Goal: Find specific page/section: Find specific page/section

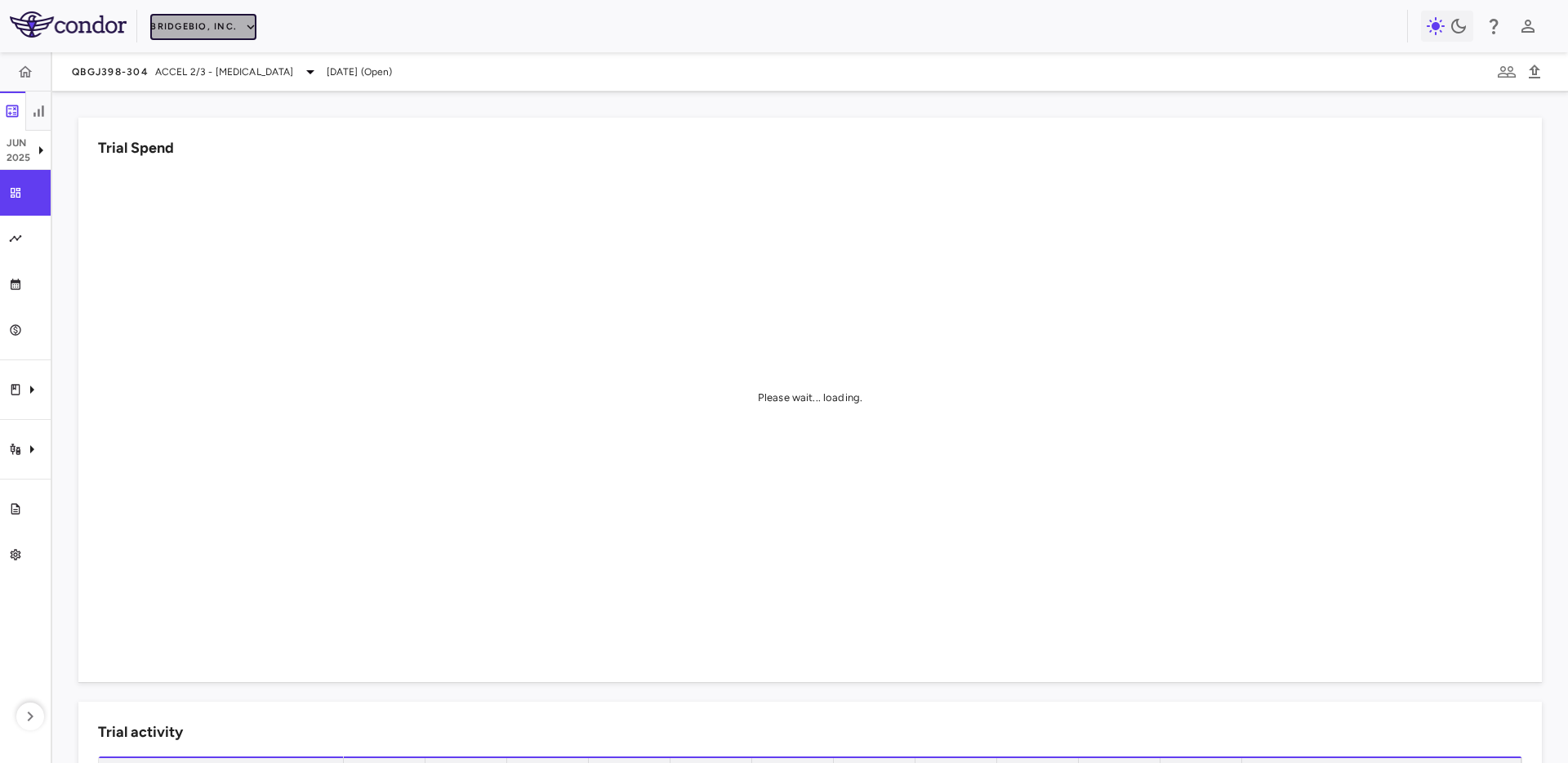
click at [202, 29] on button "BridgeBio, Inc." at bounding box center [203, 26] width 106 height 26
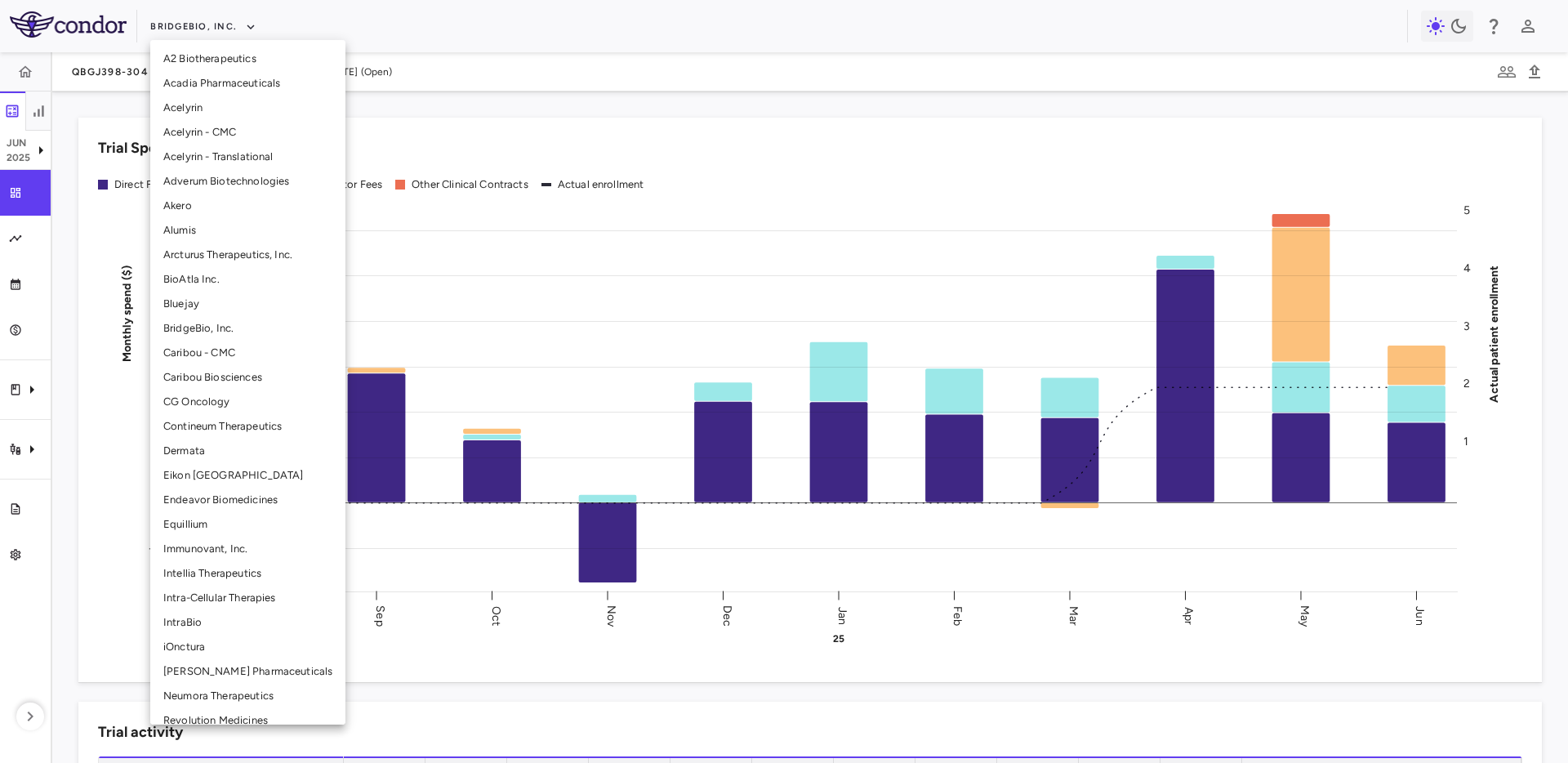
click at [216, 573] on li "Intellia Therapeutics" at bounding box center [248, 573] width 196 height 25
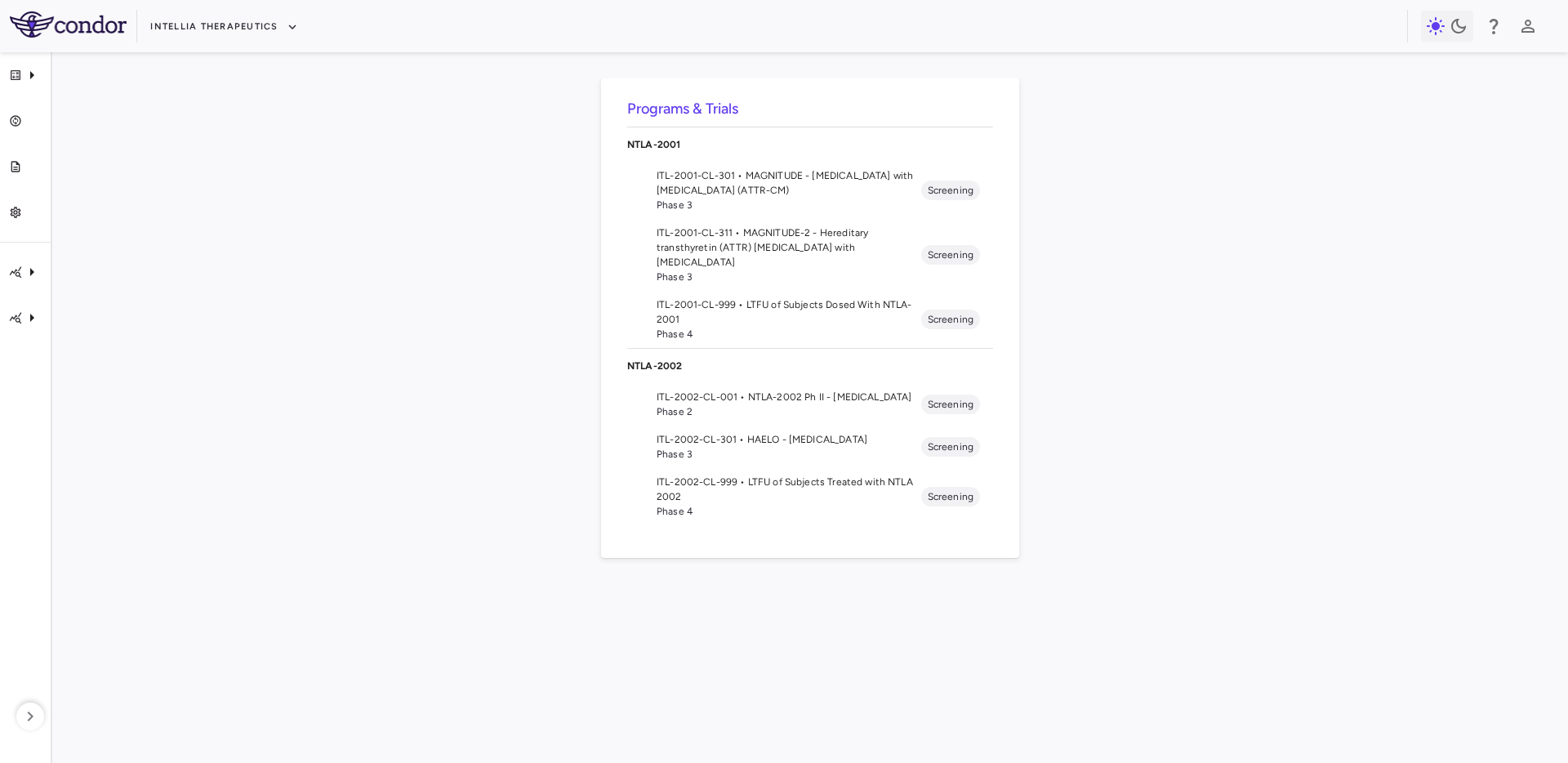
click at [322, 271] on div "Programs & Trials NTLA-2001 ITL-2001-CL-301 • MAGNITUDE - [MEDICAL_DATA] with […" at bounding box center [810, 407] width 1463 height 658
click at [524, 373] on div "Programs & Trials NTLA-2001 ITL-2001-CL-301 • MAGNITUDE - [MEDICAL_DATA] with […" at bounding box center [810, 407] width 1463 height 658
click at [310, 149] on div "Programs & Trials NTLA-2001 ITL-2001-CL-301 • MAGNITUDE - [MEDICAL_DATA] with […" at bounding box center [810, 407] width 1463 height 658
click at [559, 166] on div "Programs & Trials NTLA-2001 ITL-2001-CL-301 • MAGNITUDE - [MEDICAL_DATA] with […" at bounding box center [810, 407] width 1463 height 658
click at [731, 197] on span "Phase 3" at bounding box center [788, 204] width 264 height 14
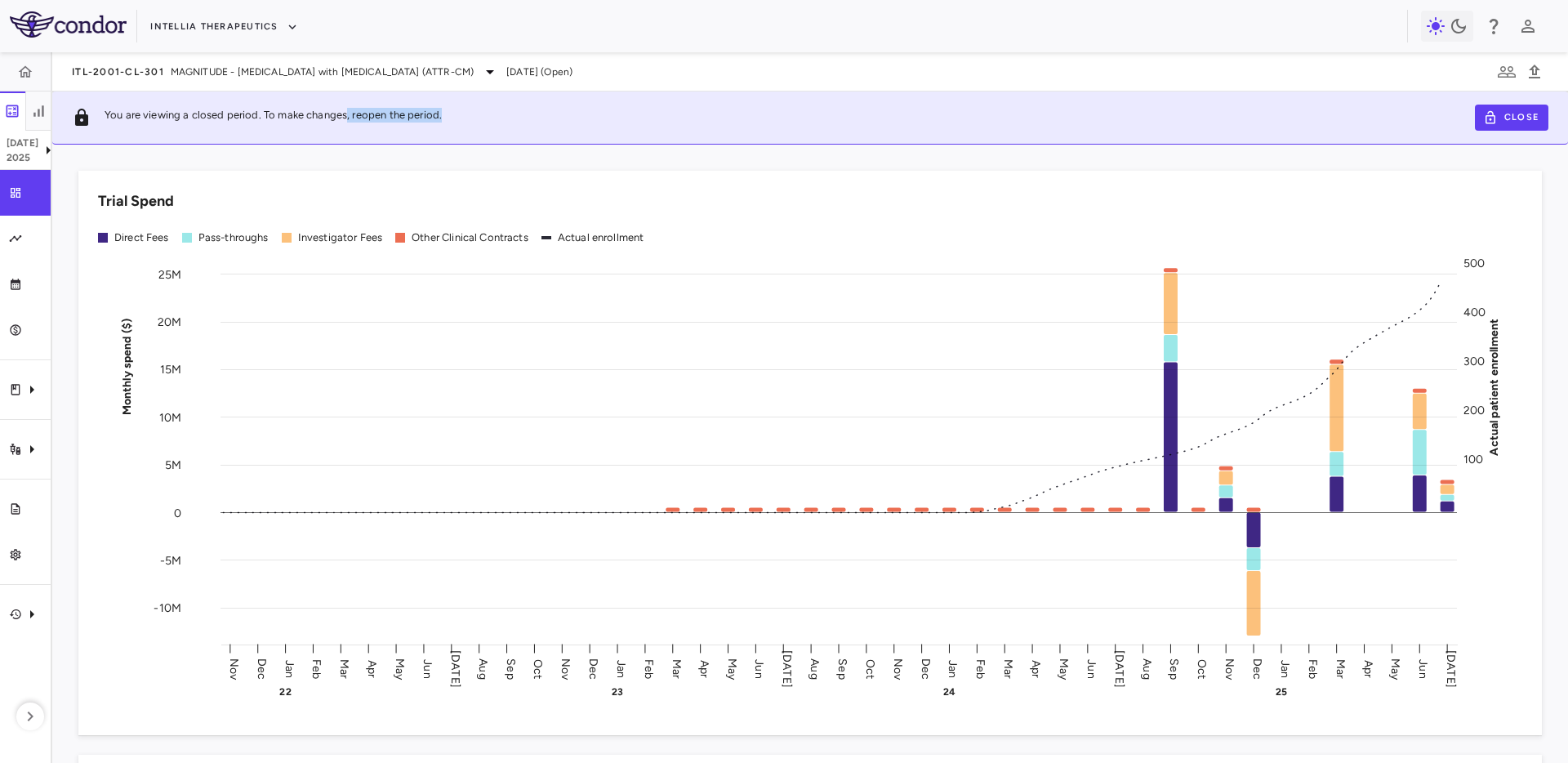
drag, startPoint x: 344, startPoint y: 110, endPoint x: 527, endPoint y: 122, distance: 183.4
click at [527, 122] on div "You are viewing a closed period. To make changes, reopen the period. Close" at bounding box center [810, 118] width 1515 height 53
click at [438, 133] on div "You are viewing a closed period. To make changes, reopen the period. Close" at bounding box center [810, 118] width 1515 height 53
click at [28, 148] on p "[DATE]" at bounding box center [22, 142] width 31 height 14
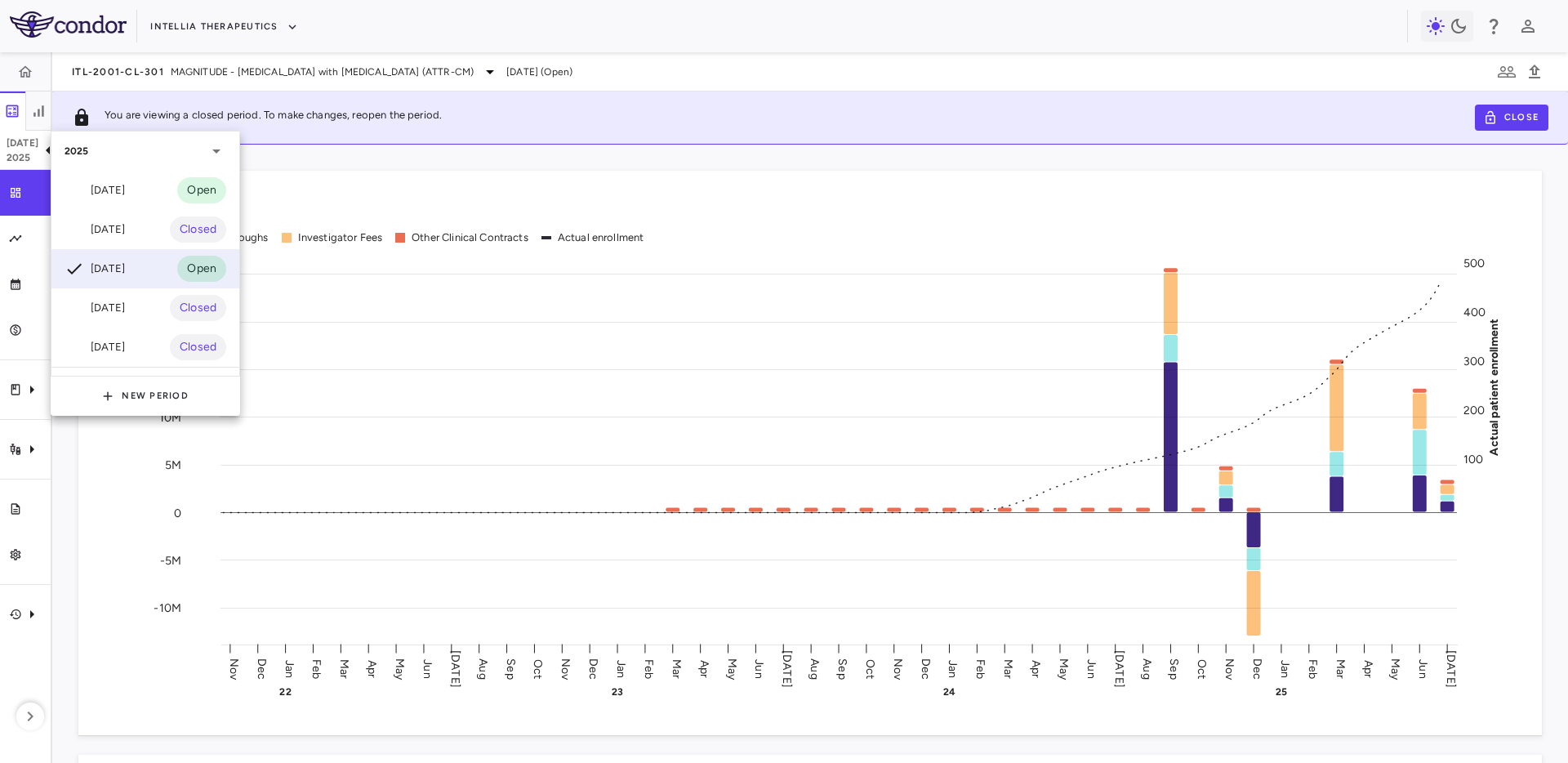
click at [505, 170] on div at bounding box center [784, 381] width 1568 height 763
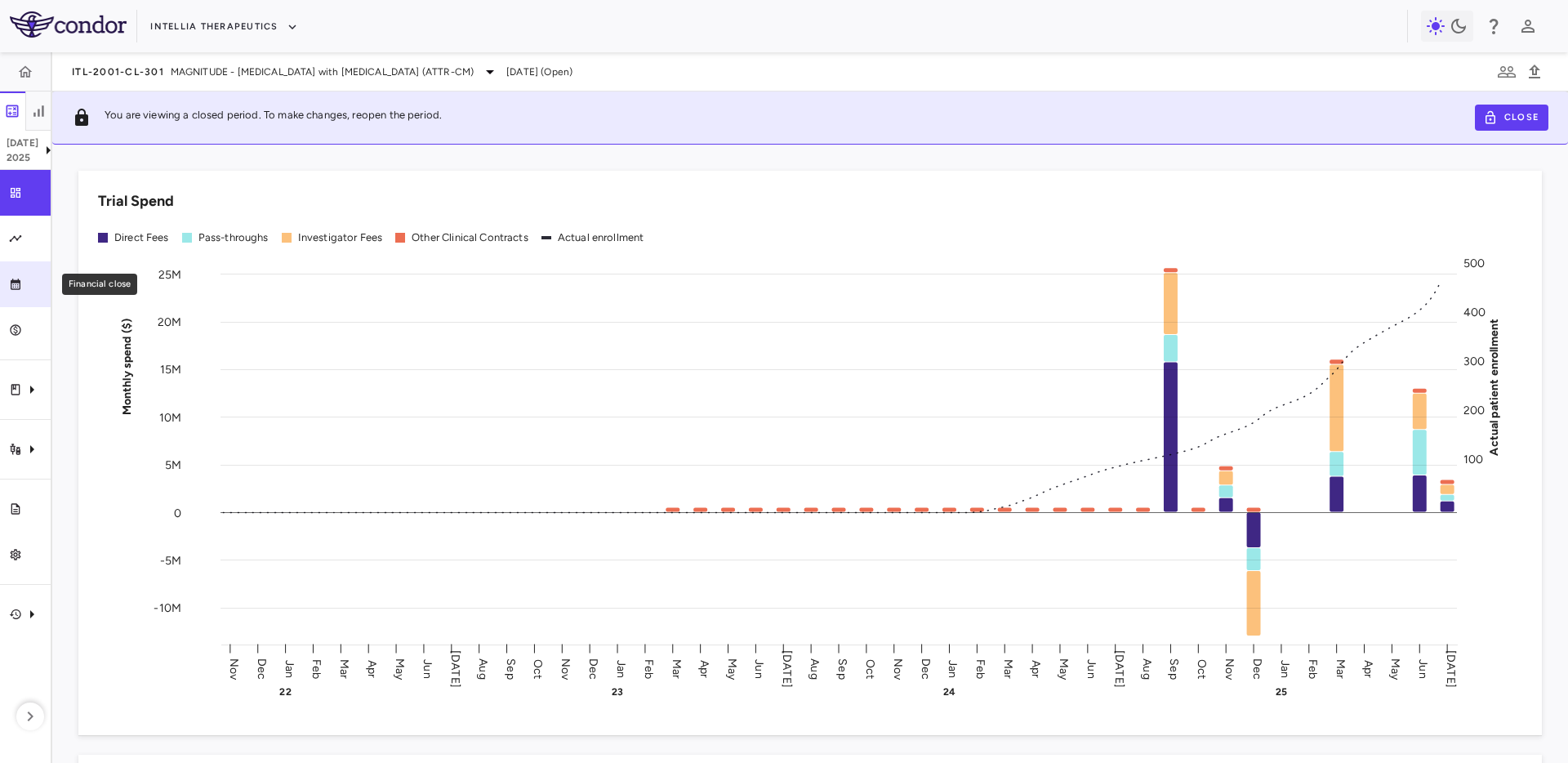
click at [18, 283] on icon "Financial close" at bounding box center [15, 284] width 13 height 13
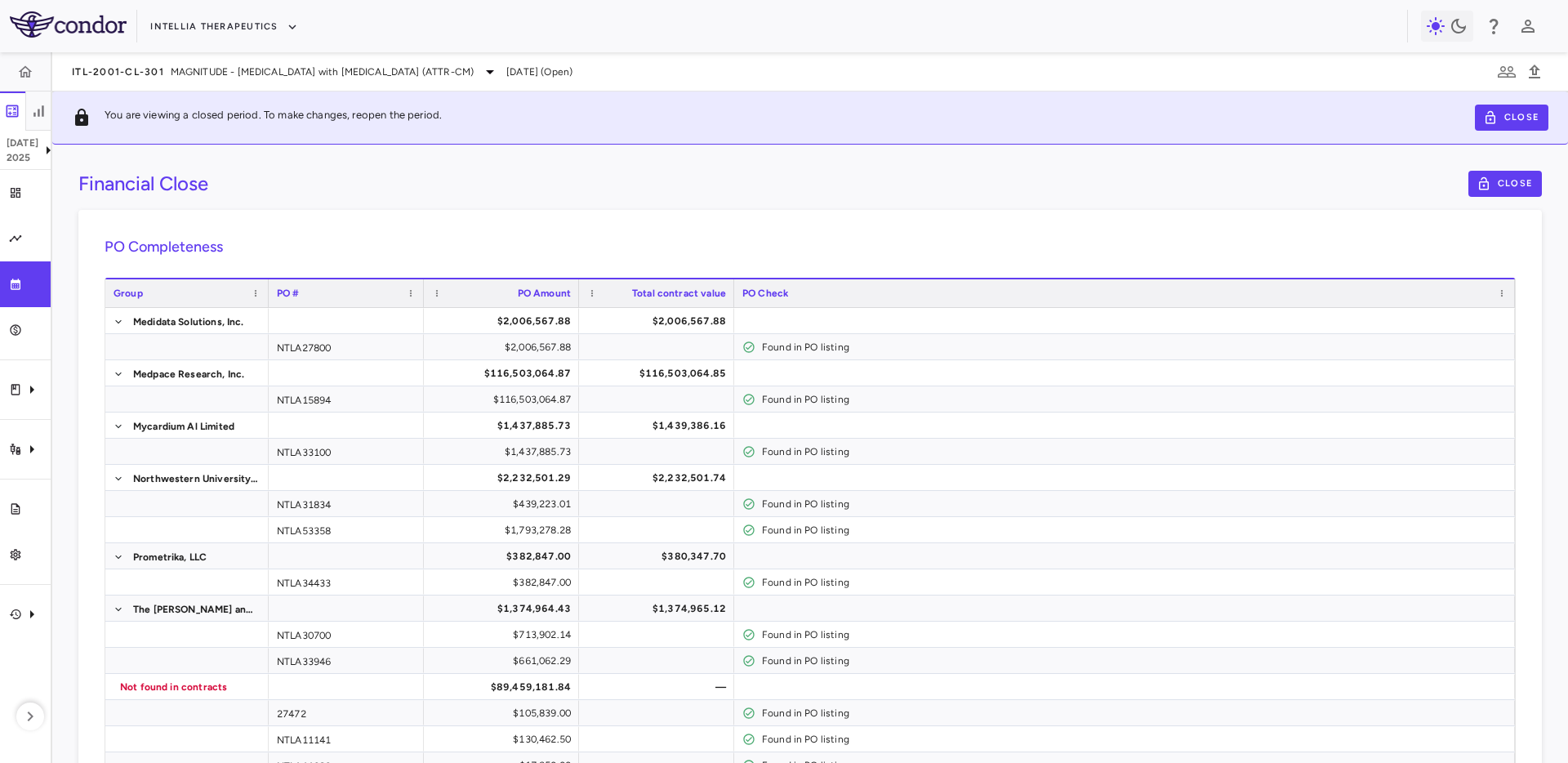
click at [310, 185] on div "Financial Close Close" at bounding box center [810, 184] width 1463 height 26
click at [25, 436] on div "Trial activity" at bounding box center [26, 449] width 51 height 46
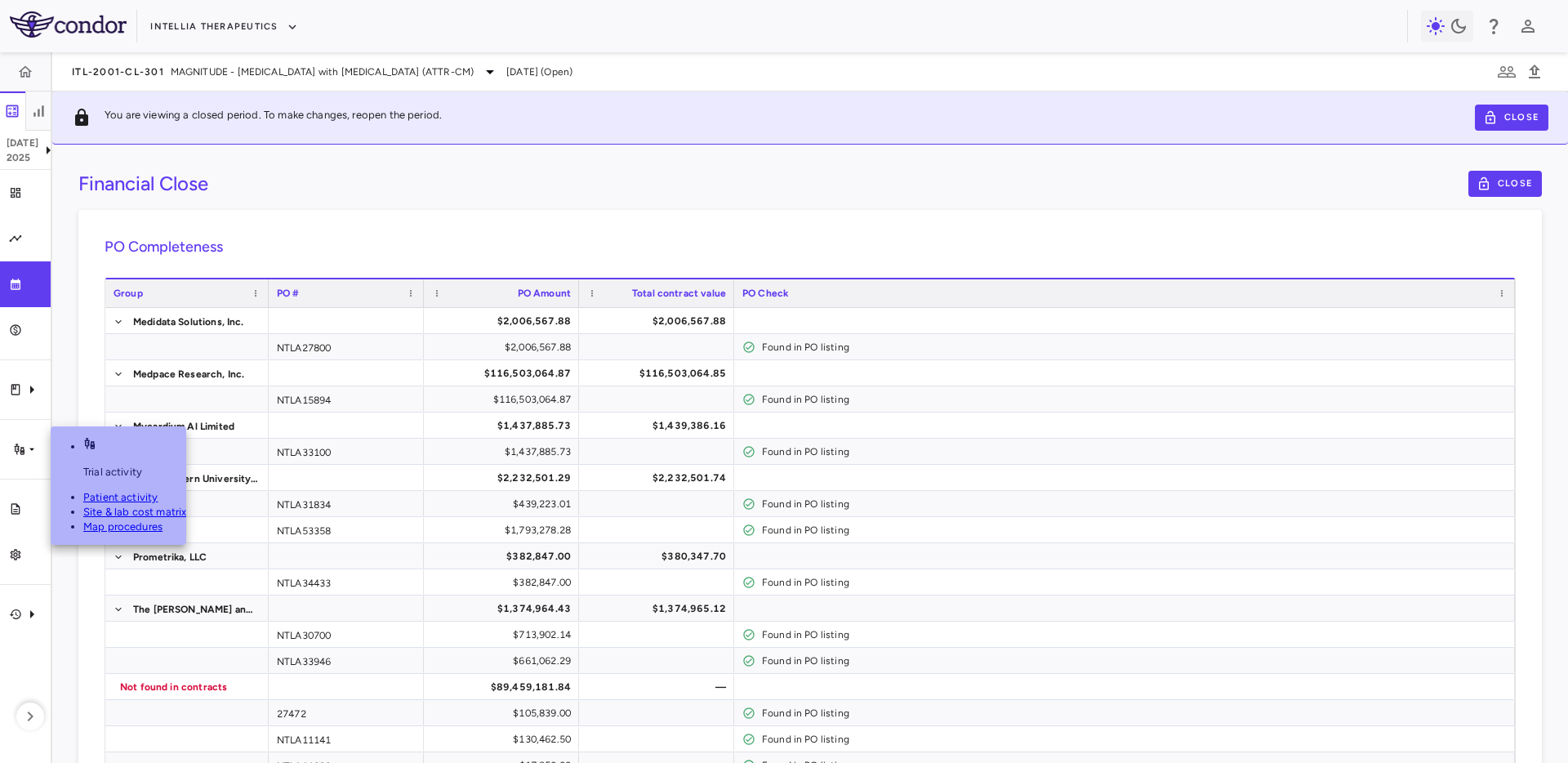
click at [122, 505] on span "Site & lab cost matrix" at bounding box center [134, 511] width 103 height 12
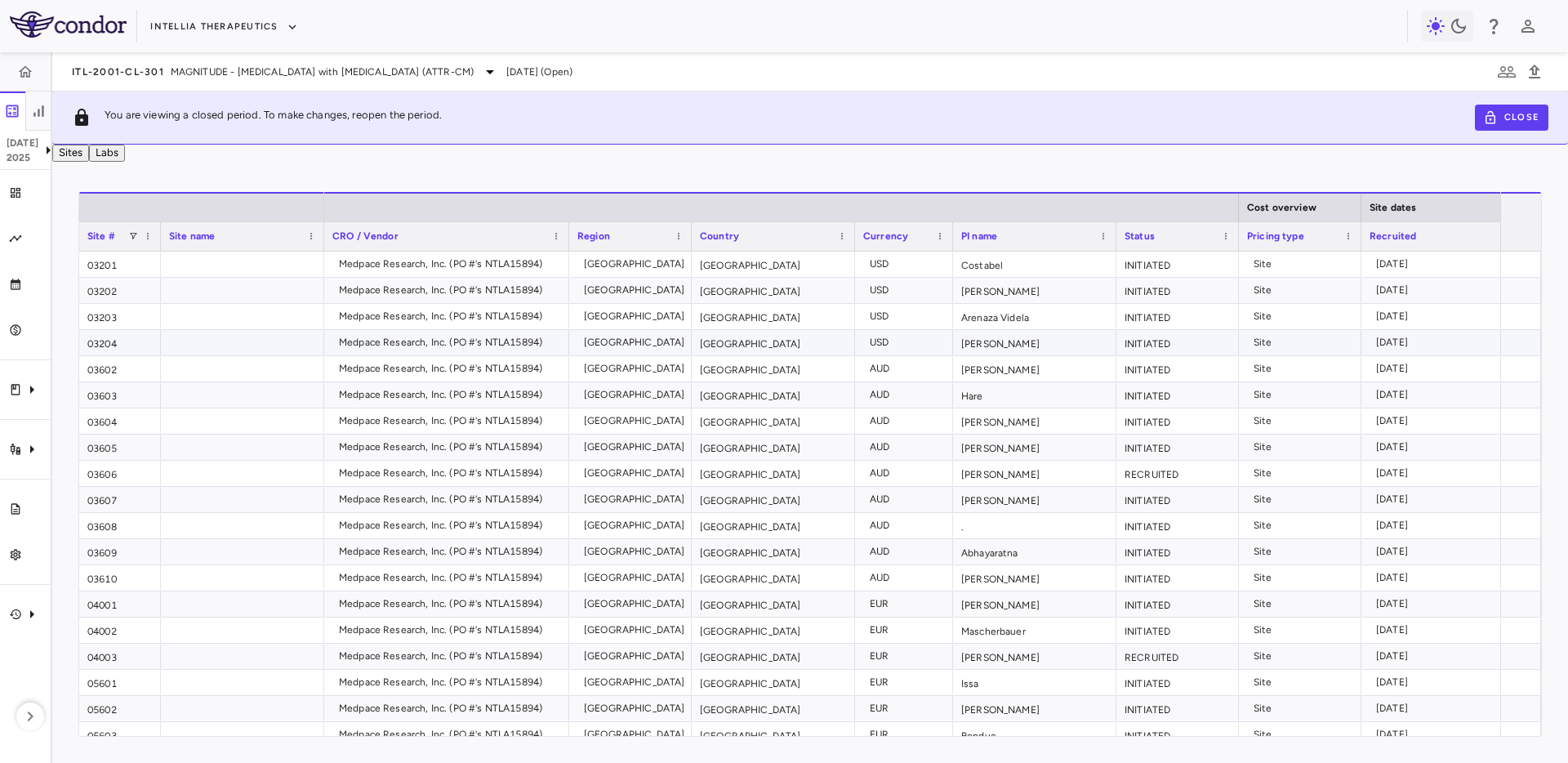
click at [912, 353] on div "USD" at bounding box center [907, 342] width 75 height 26
click at [1134, 356] on div "INITIATED" at bounding box center [1178, 343] width 122 height 26
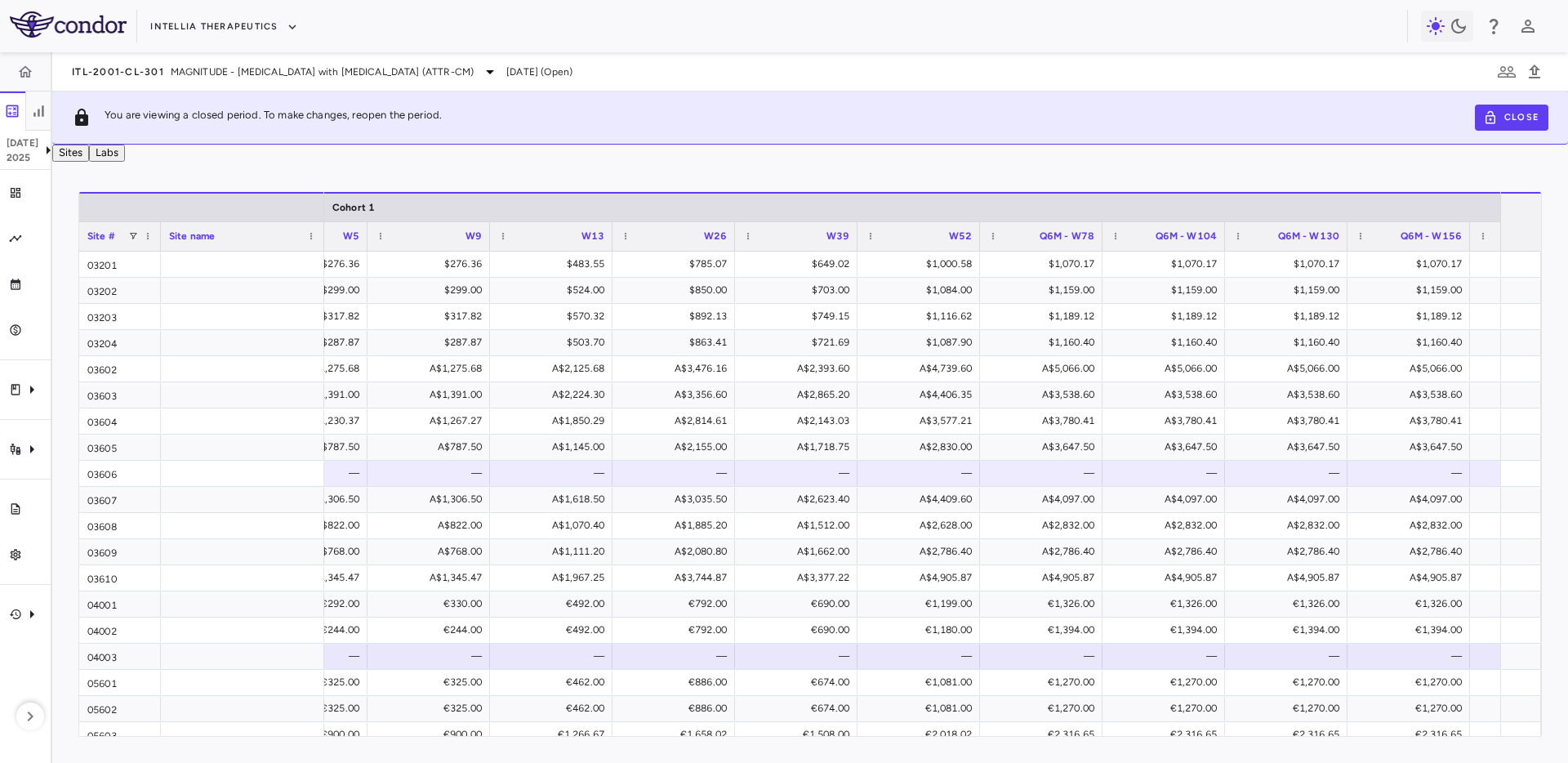
click at [463, 162] on div "Sites Labs" at bounding box center [810, 153] width 1515 height 17
drag, startPoint x: 107, startPoint y: 116, endPoint x: 810, endPoint y: 117, distance: 703.0
click at [810, 117] on div "You are viewing a closed period. To make changes, reopen the period. Close" at bounding box center [810, 118] width 1515 height 53
drag, startPoint x: 189, startPoint y: 114, endPoint x: 536, endPoint y: 119, distance: 347.0
click at [536, 119] on div "You are viewing a closed period. To make changes, reopen the period. Close" at bounding box center [810, 118] width 1515 height 53
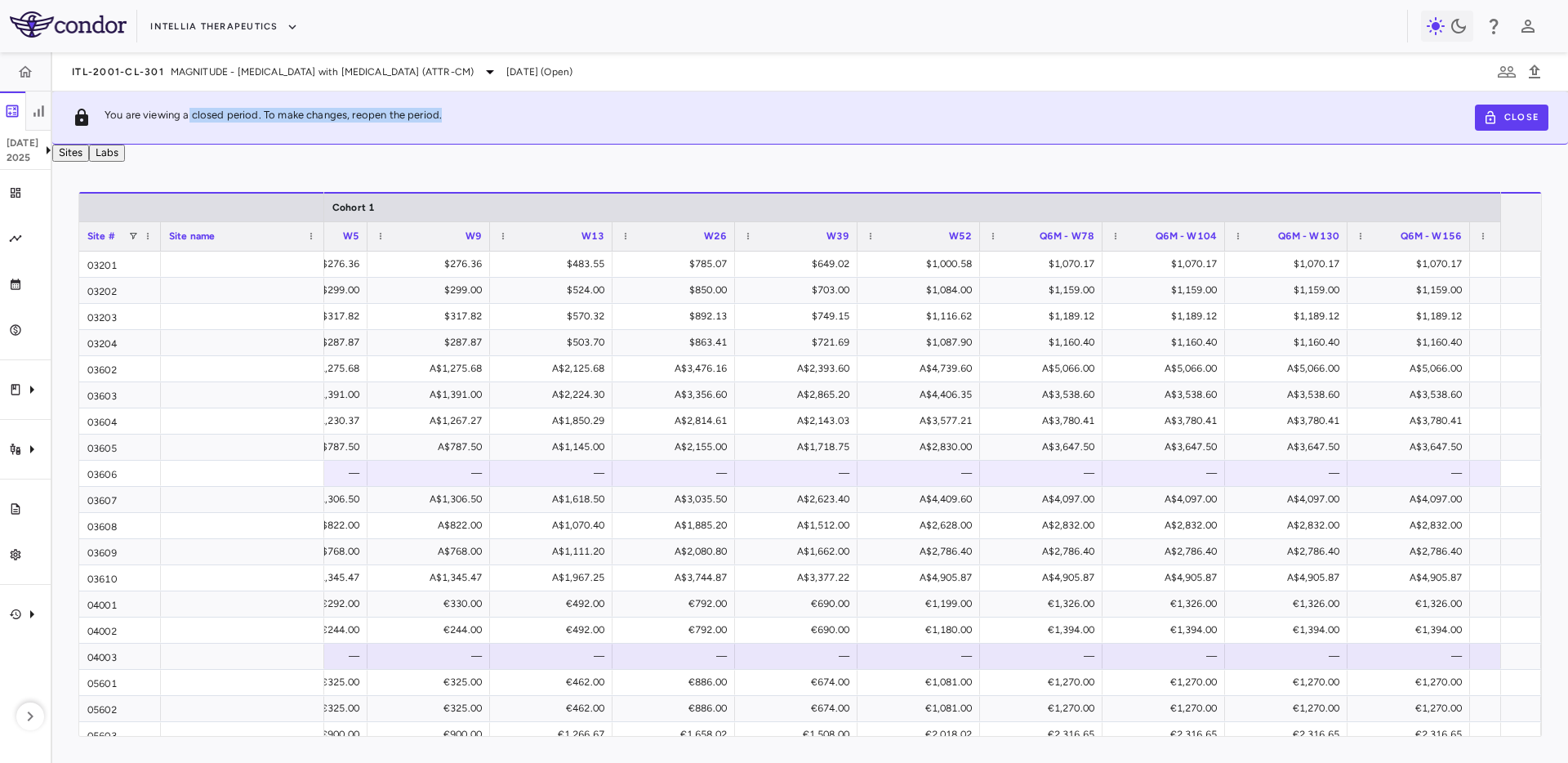
click at [536, 119] on div "You are viewing a closed period. To make changes, reopen the period. Close" at bounding box center [810, 118] width 1515 height 53
drag, startPoint x: 645, startPoint y: 167, endPoint x: 621, endPoint y: 333, distance: 167.7
click at [641, 162] on div "Sites Labs" at bounding box center [810, 153] width 1515 height 17
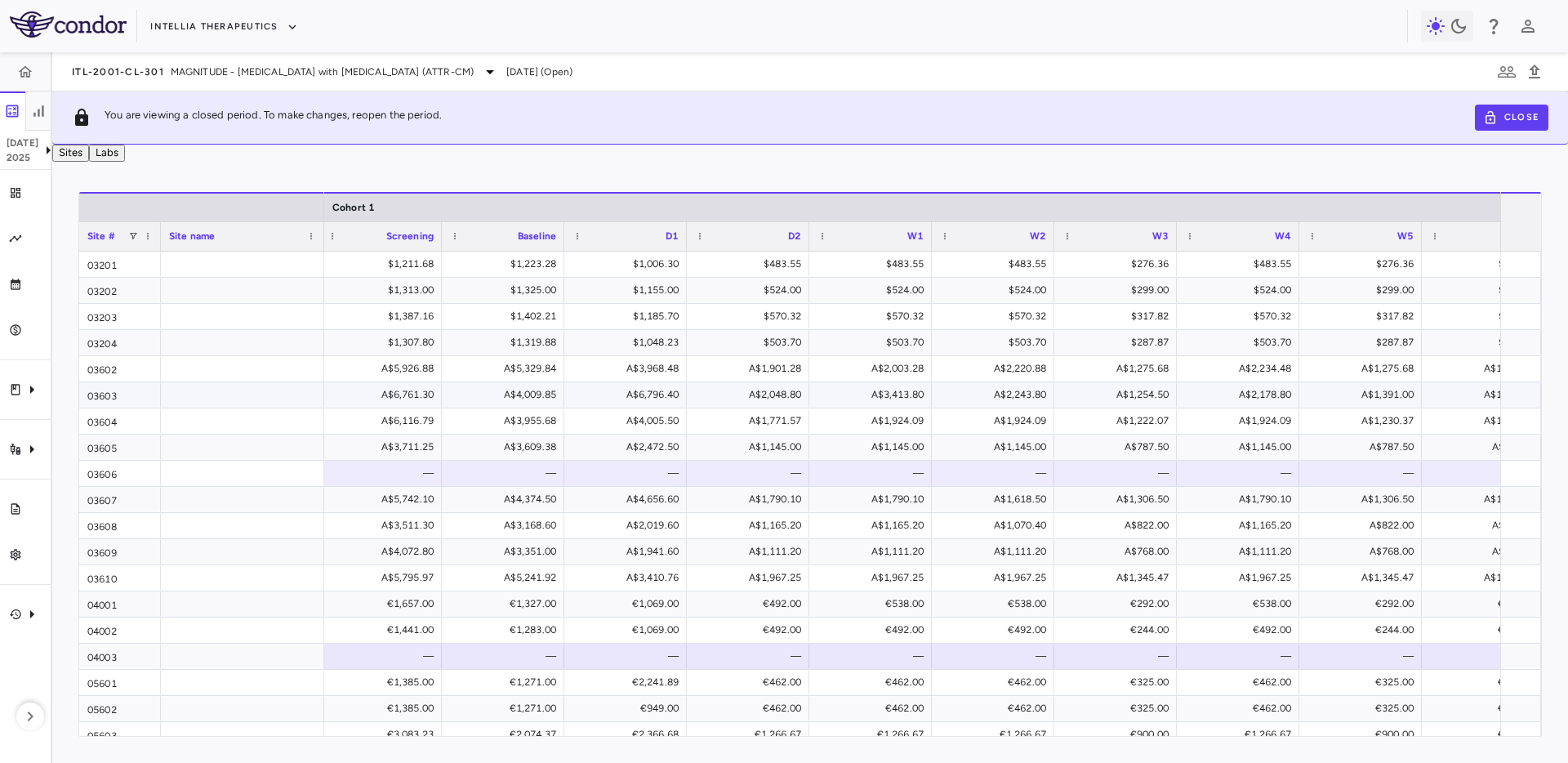
scroll to position [0, 1928]
